Goal: Task Accomplishment & Management: Manage account settings

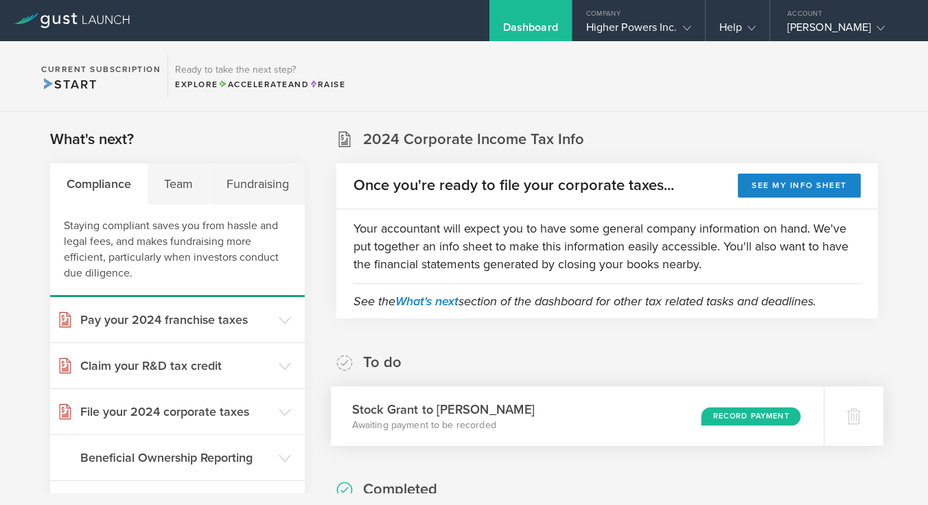
click at [731, 417] on div "Record Payment" at bounding box center [751, 416] width 100 height 19
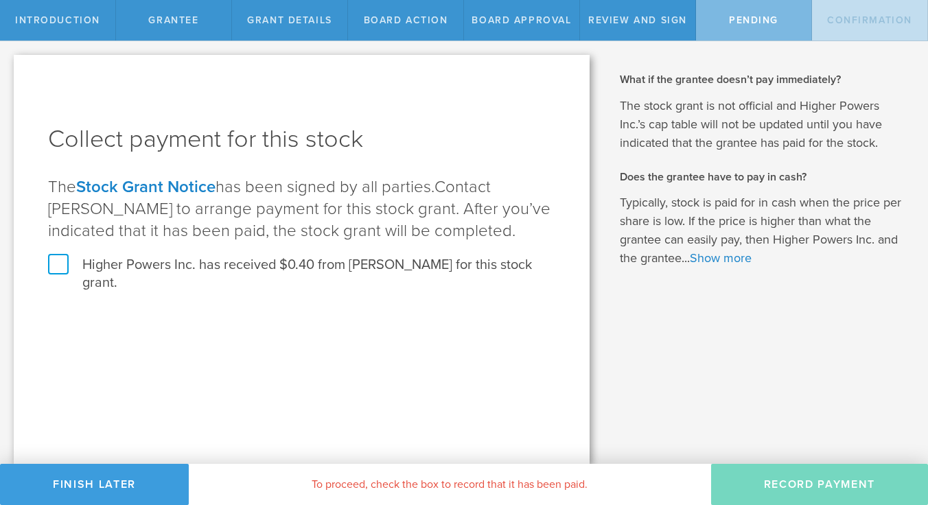
click at [70, 277] on label "Higher Powers Inc. has received $0.40 from James S Cornbleet for this stock gra…" at bounding box center [301, 274] width 507 height 36
click at [0, 0] on input "Higher Powers Inc. has received $0.40 from James S Cornbleet for this stock gra…" at bounding box center [0, 0] width 0 height 0
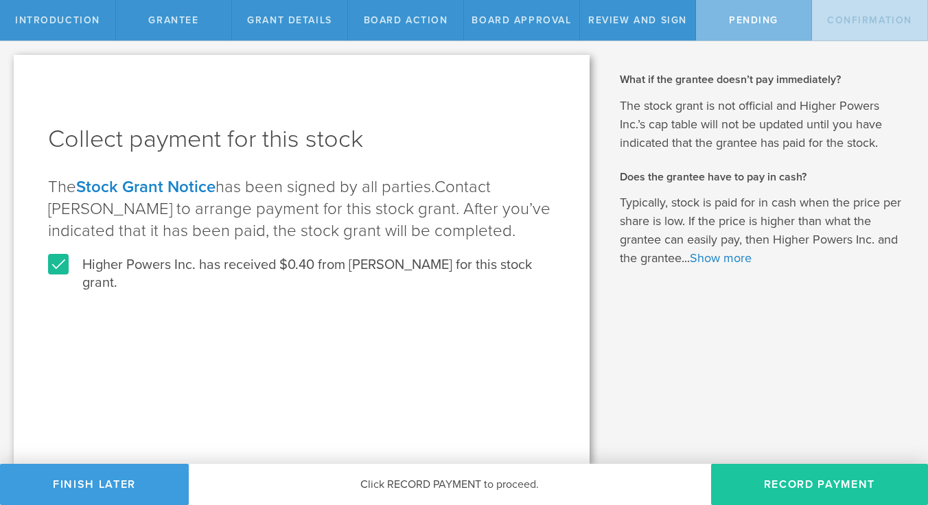
click at [804, 490] on button "Record Payment" at bounding box center [819, 484] width 217 height 41
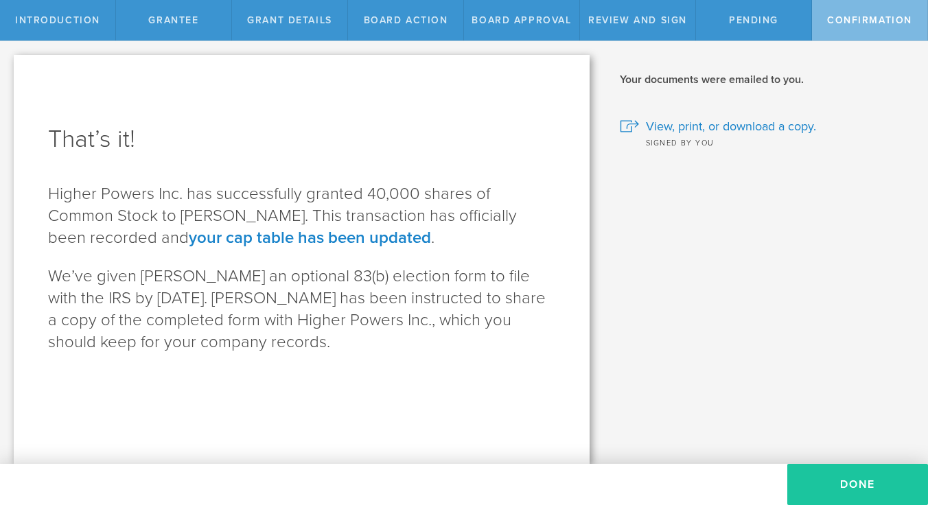
click at [803, 481] on button "Done" at bounding box center [857, 484] width 141 height 41
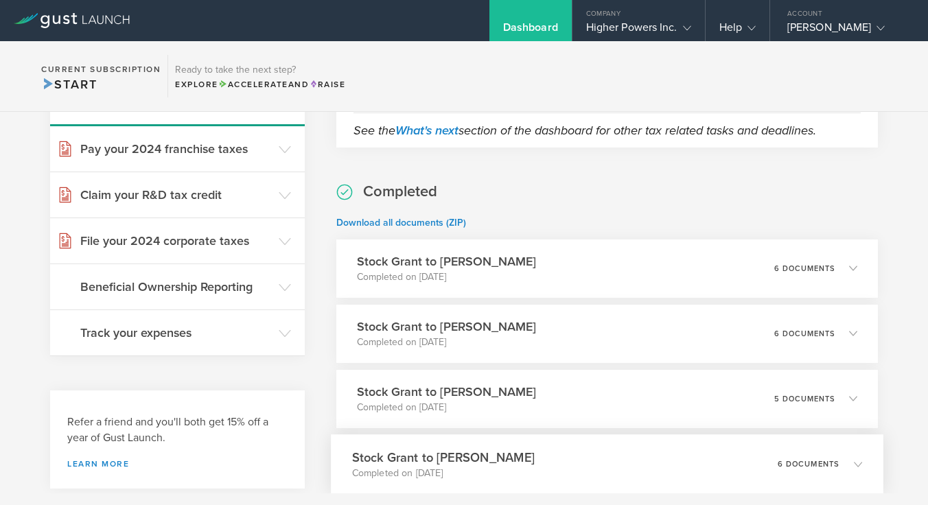
scroll to position [248, 0]
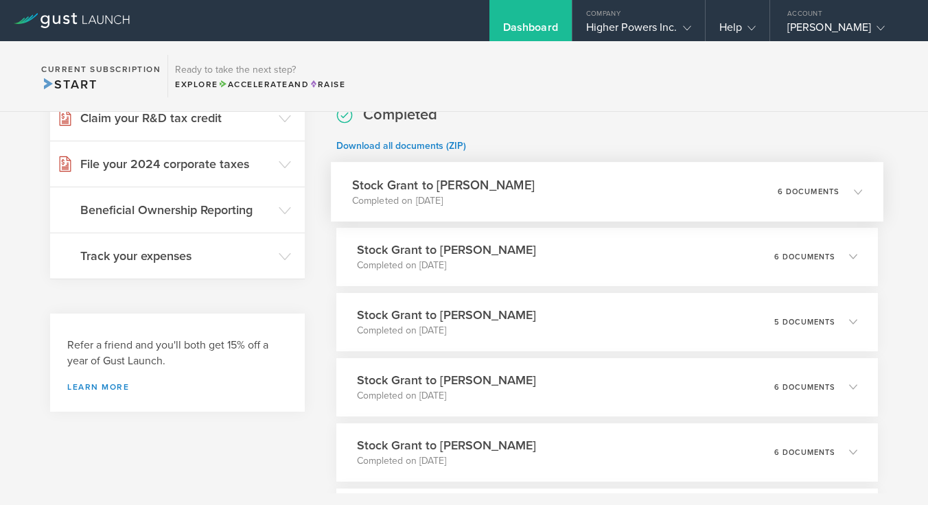
click at [846, 202] on div "6 documents" at bounding box center [820, 191] width 84 height 23
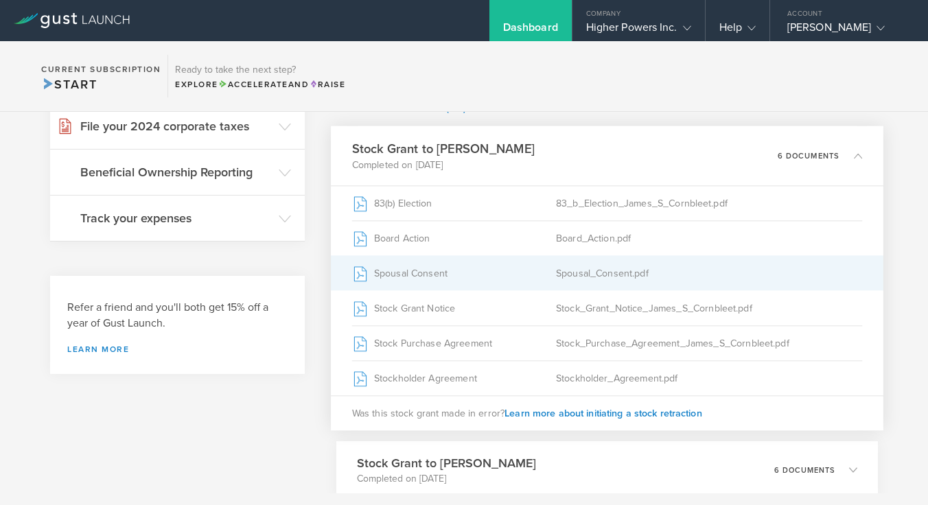
scroll to position [289, 0]
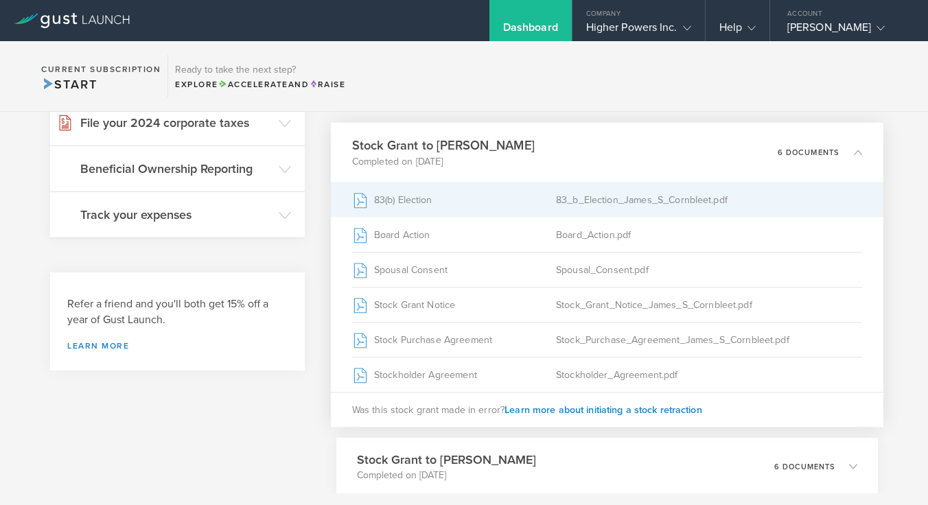
click at [522, 199] on div "83(b) Election" at bounding box center [454, 200] width 204 height 34
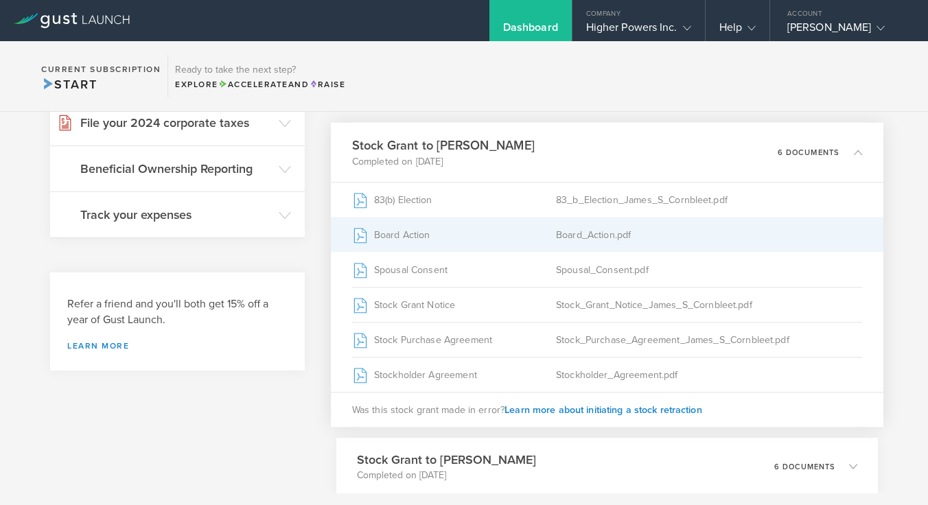
click at [566, 240] on div "Board_Action.pdf" at bounding box center [709, 235] width 306 height 34
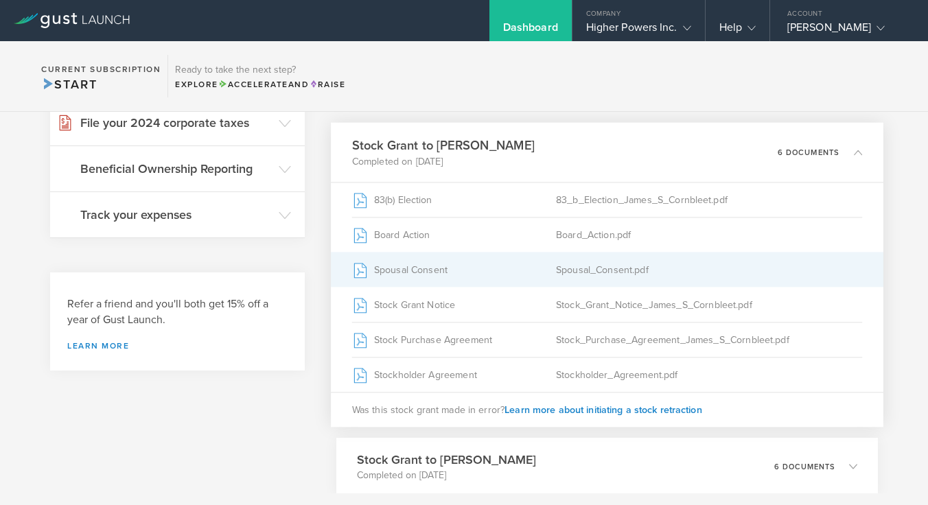
click at [529, 267] on div "Spousal Consent" at bounding box center [454, 270] width 204 height 34
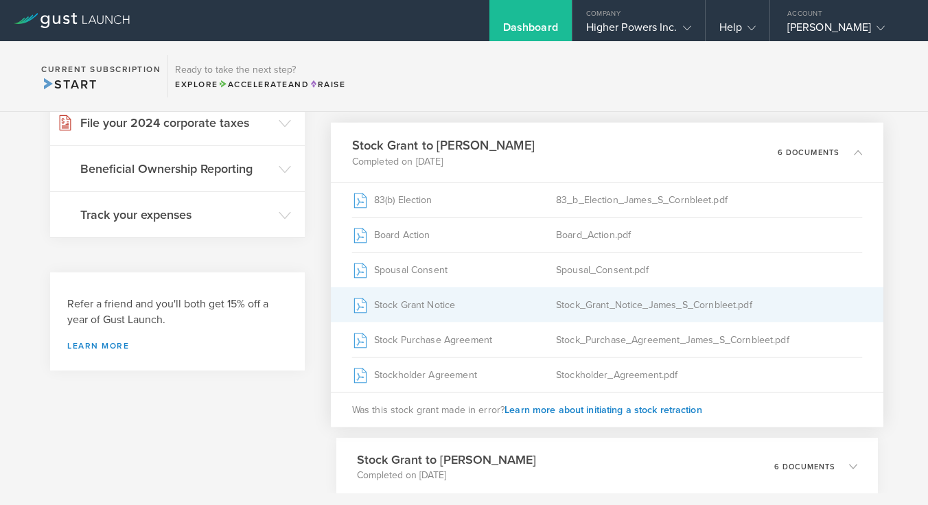
click at [605, 294] on div "Stock_Grant_Notice_James_S_Cornbleet.pdf" at bounding box center [709, 305] width 306 height 34
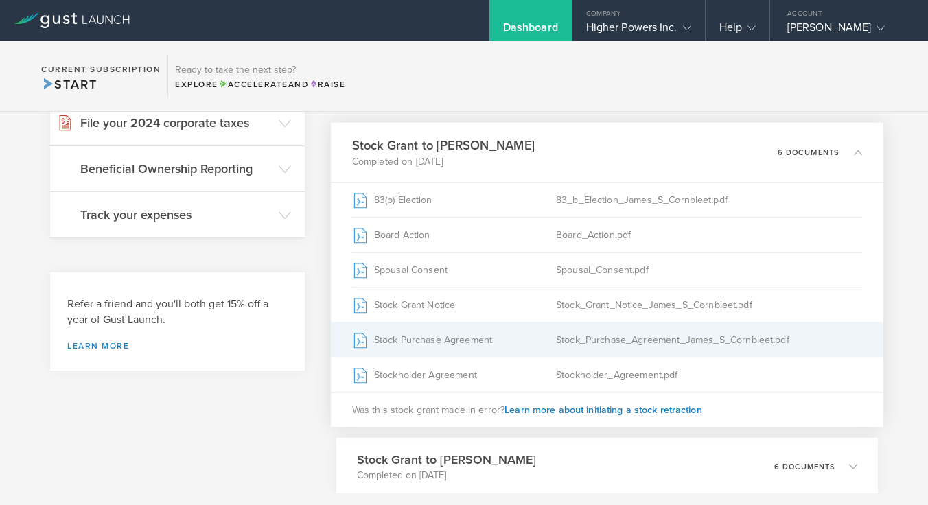
click at [641, 337] on div "Stock_Purchase_Agreement_James_S_Cornbleet.pdf" at bounding box center [709, 340] width 306 height 34
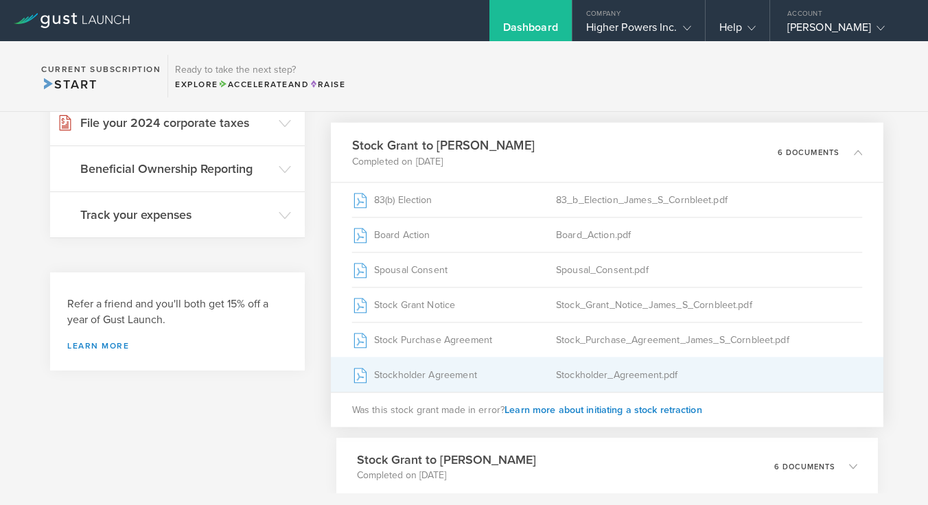
click at [636, 371] on div "Stockholder_Agreement.pdf" at bounding box center [709, 375] width 306 height 34
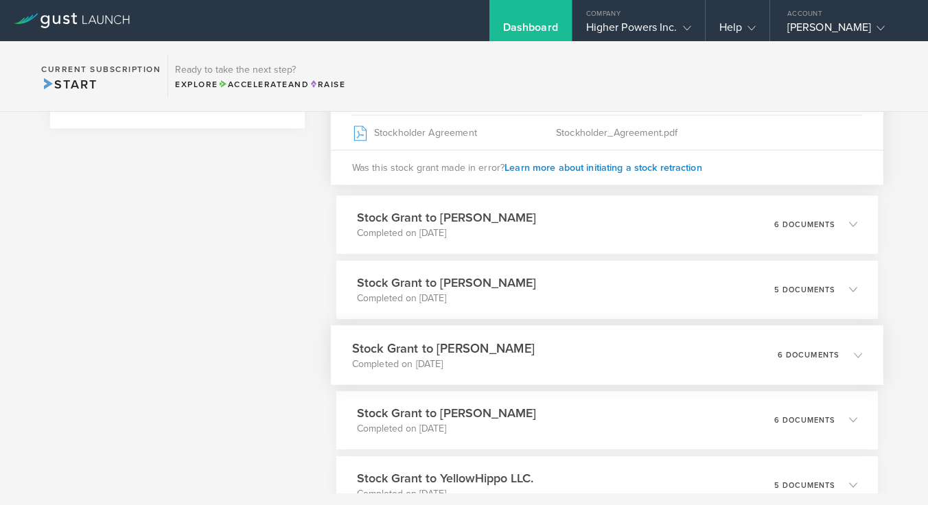
scroll to position [526, 0]
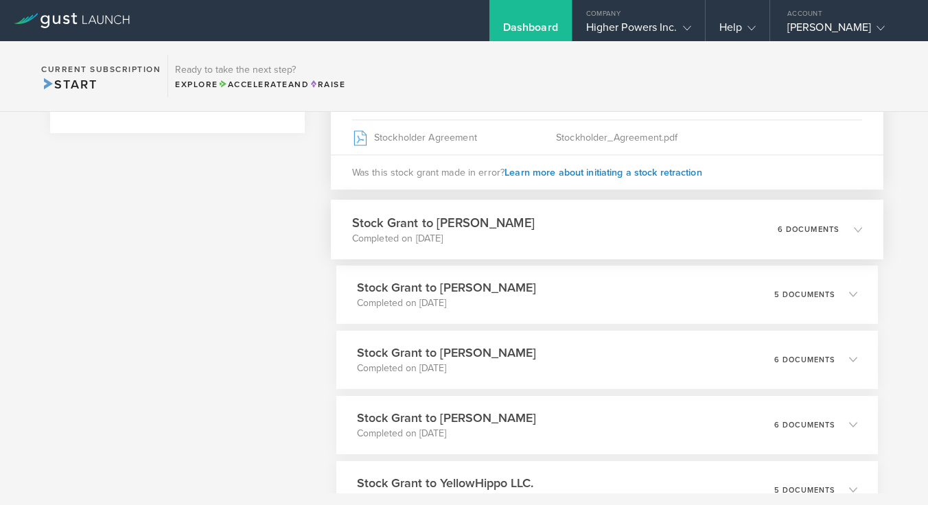
click at [603, 216] on div "Stock Grant to Richard B. Kampf Completed on Aug 14, 2025 6 documents" at bounding box center [607, 230] width 552 height 60
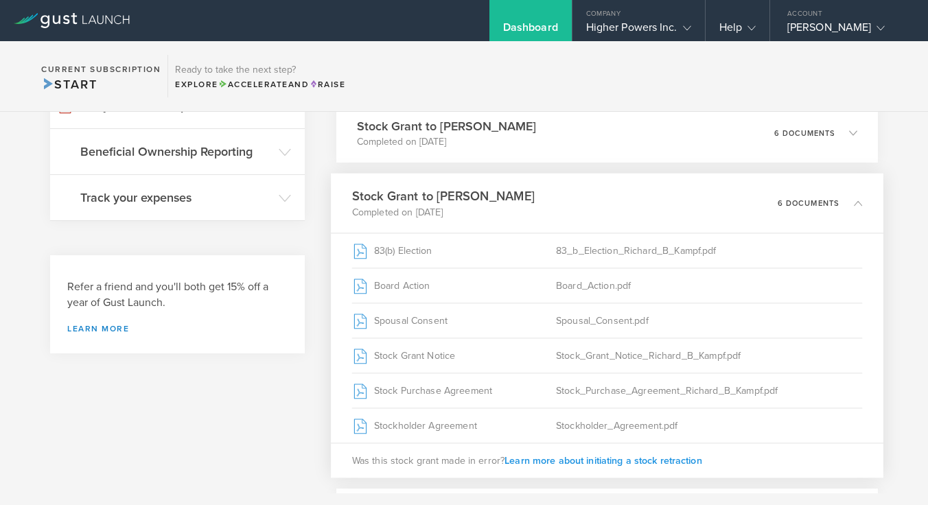
scroll to position [266, 0]
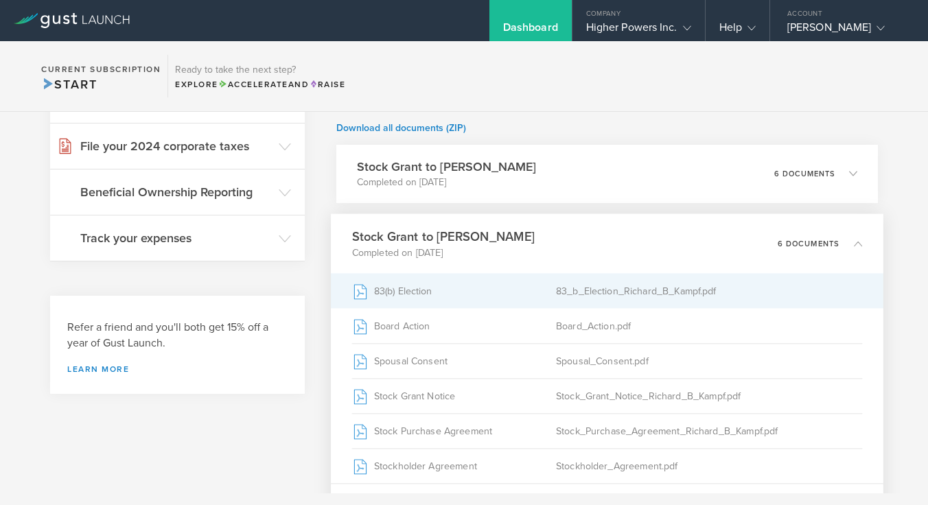
click at [615, 286] on div "83_b_Election_Richard_B_Kampf.pdf" at bounding box center [709, 291] width 306 height 34
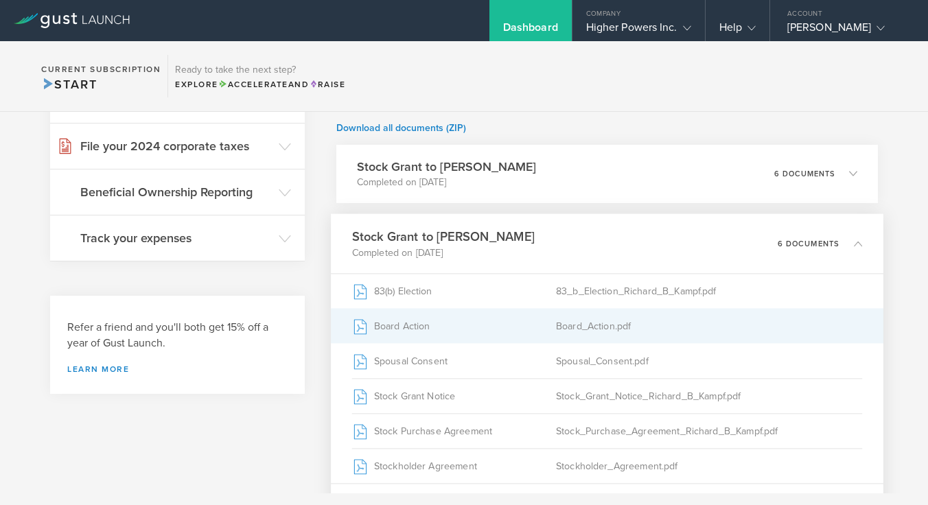
click at [600, 326] on div "Board_Action.pdf" at bounding box center [709, 326] width 306 height 34
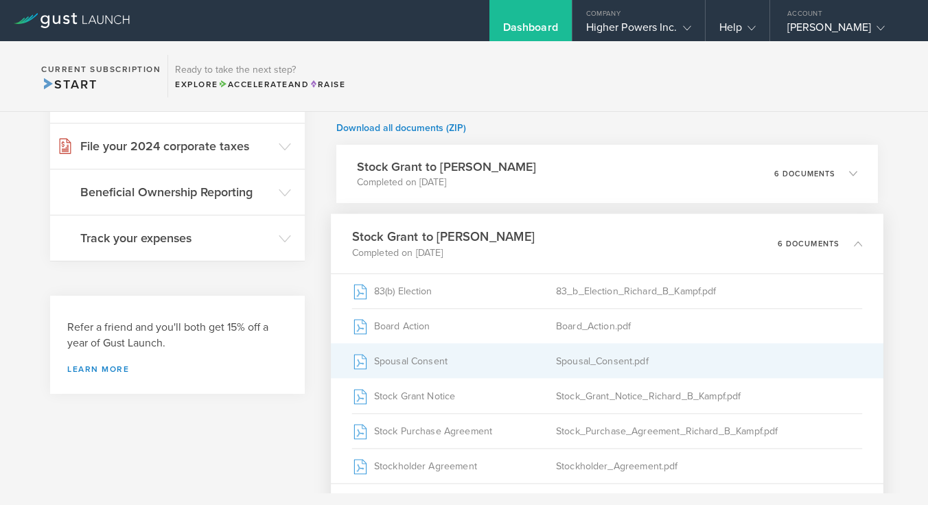
click at [613, 358] on div "Spousal_Consent.pdf" at bounding box center [709, 361] width 306 height 34
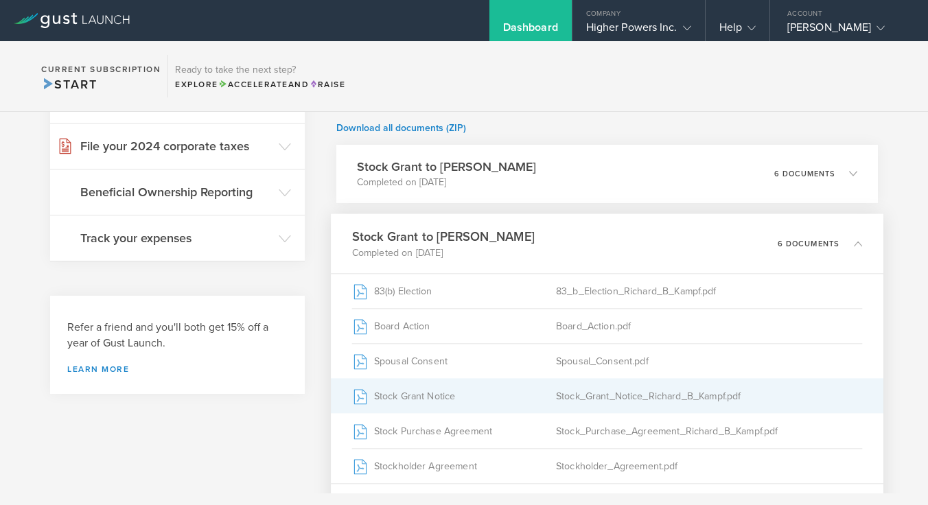
click at [622, 393] on div "Stock_Grant_Notice_Richard_B_Kampf.pdf" at bounding box center [709, 396] width 306 height 34
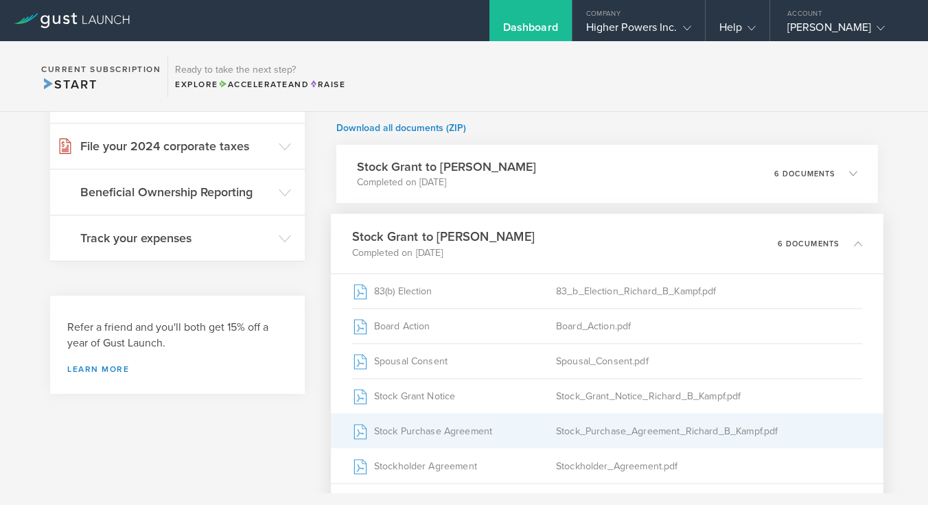
click at [656, 428] on div "Stock_Purchase_Agreement_Richard_B_Kampf.pdf" at bounding box center [709, 431] width 306 height 34
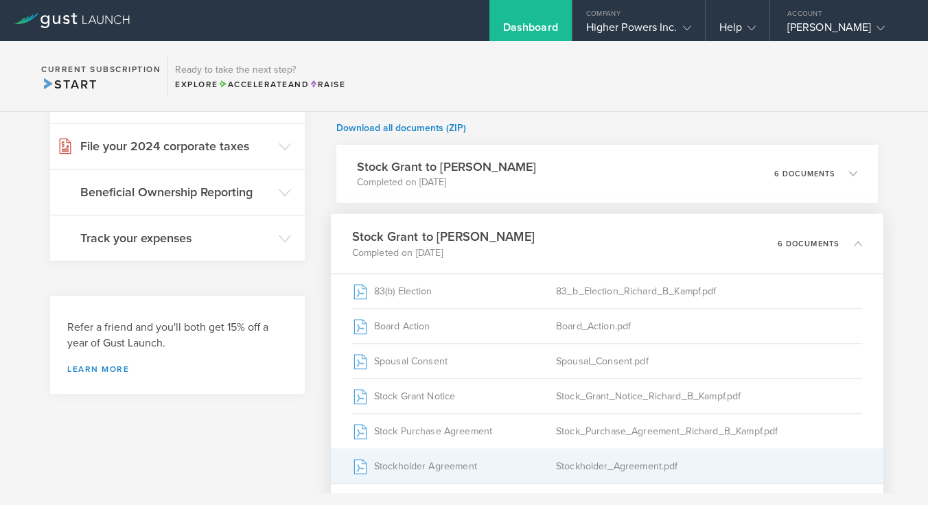
click at [666, 464] on div "Stockholder_Agreement.pdf" at bounding box center [709, 466] width 306 height 34
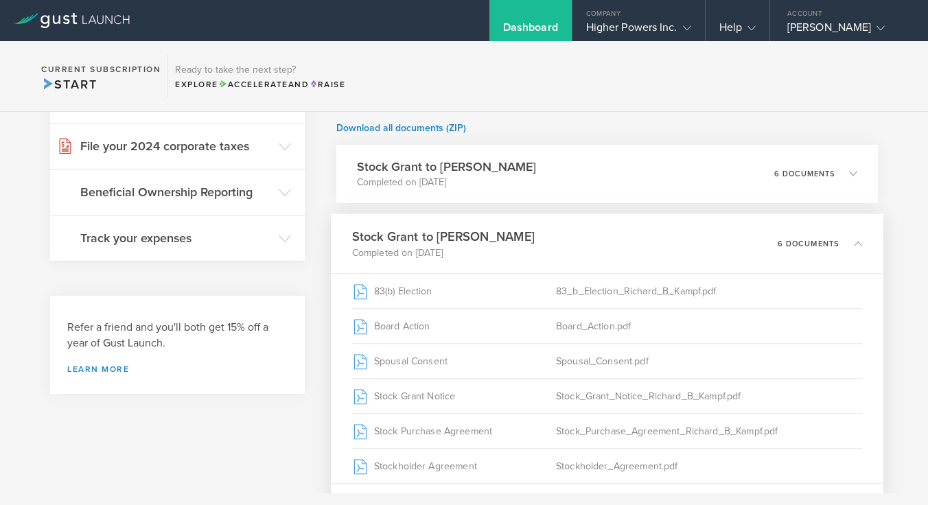
click at [843, 246] on icon at bounding box center [851, 243] width 23 height 12
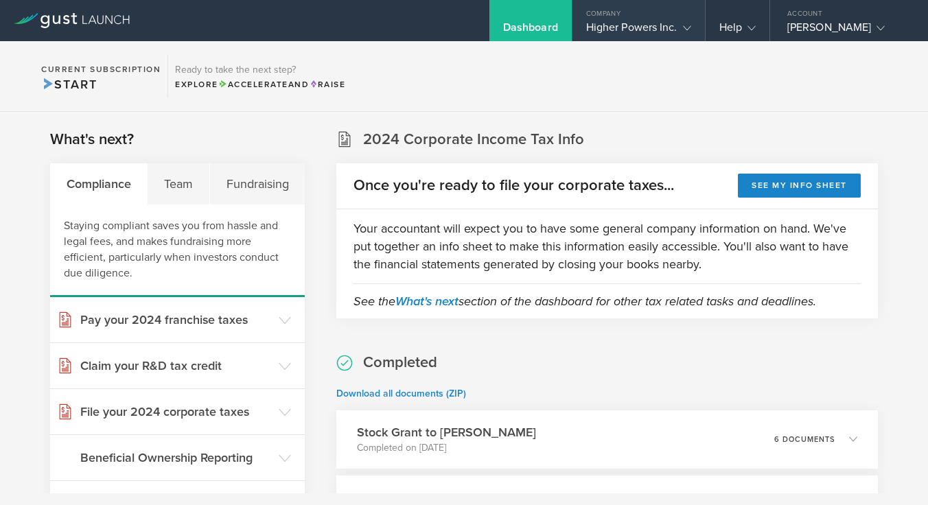
scroll to position [0, 0]
